Goal: Task Accomplishment & Management: Use online tool/utility

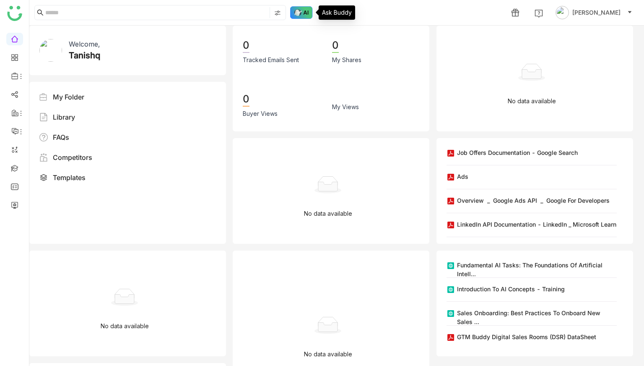
click at [294, 15] on img at bounding box center [301, 12] width 23 height 13
click at [297, 11] on img at bounding box center [301, 12] width 23 height 13
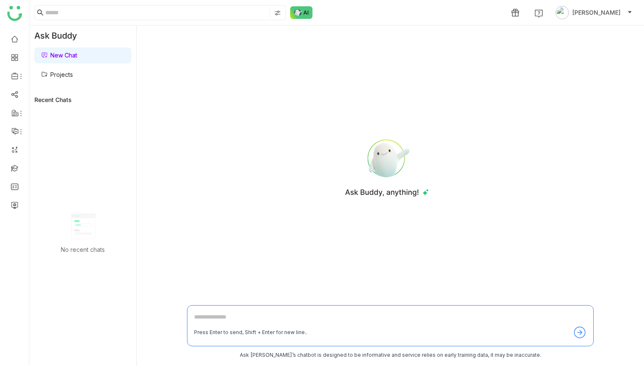
click at [58, 75] on link "Projects" at bounding box center [57, 74] width 32 height 7
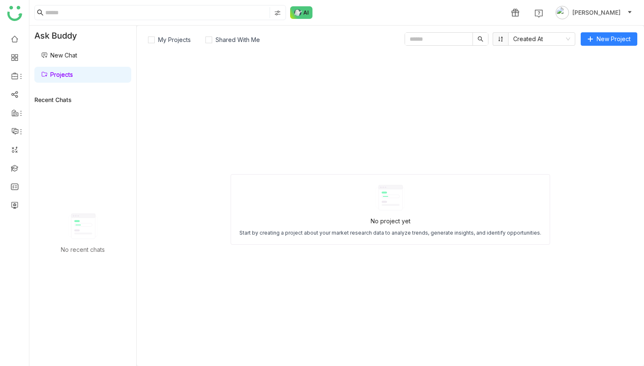
click at [595, 47] on div "My Projects Shared With Me Created At New Project No project yet Start by creat…" at bounding box center [391, 196] width 508 height 340
click at [595, 32] on button "New Project" at bounding box center [609, 38] width 57 height 13
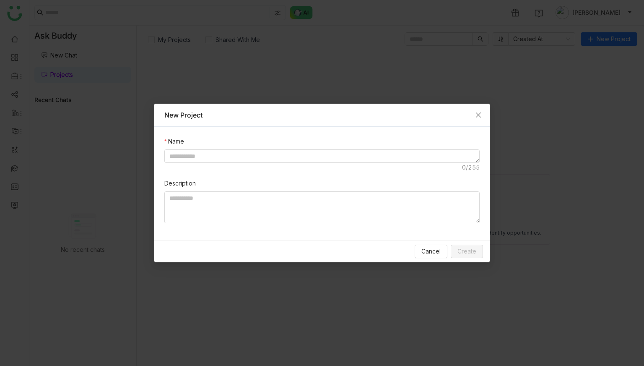
click at [349, 163] on div at bounding box center [321, 160] width 315 height 23
click at [334, 154] on textarea at bounding box center [321, 155] width 315 height 13
type textarea "**********"
click at [472, 253] on span "Create" at bounding box center [467, 251] width 19 height 9
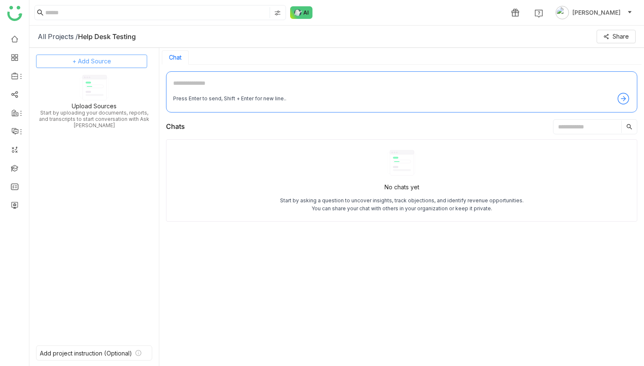
click at [105, 60] on span "+ Add Source" at bounding box center [92, 61] width 39 height 9
click at [97, 115] on span "Dynamic Filter" at bounding box center [83, 119] width 35 height 8
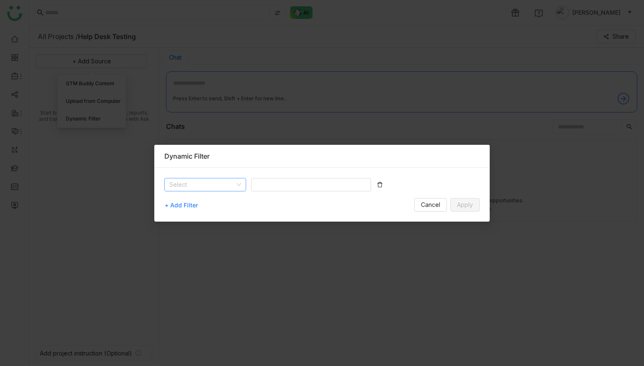
click at [201, 186] on input at bounding box center [202, 184] width 66 height 13
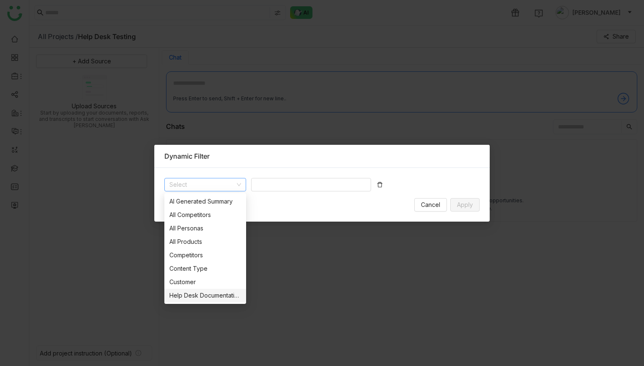
click at [200, 292] on div "Help Desk Documentation" at bounding box center [205, 295] width 72 height 9
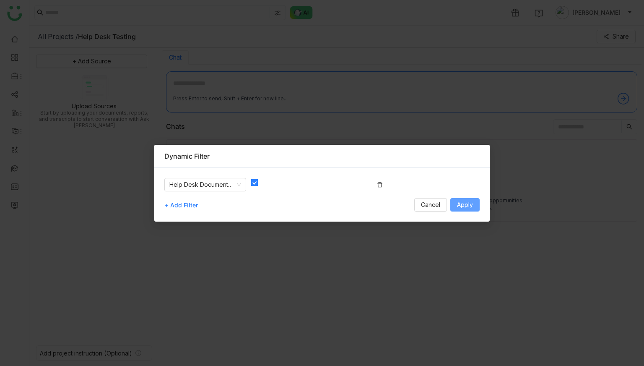
click at [459, 201] on span "Apply" at bounding box center [465, 204] width 16 height 9
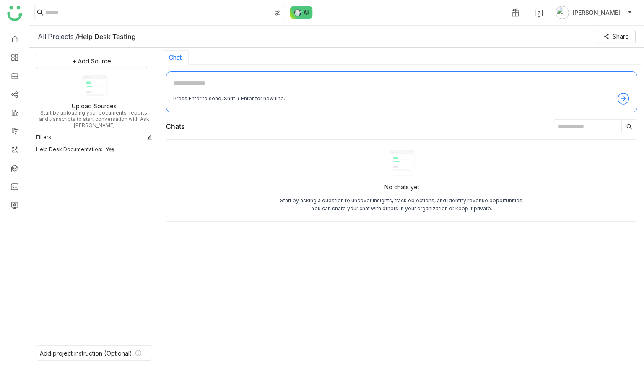
click at [288, 82] on textarea at bounding box center [401, 84] width 457 height 13
